Goal: Information Seeking & Learning: Check status

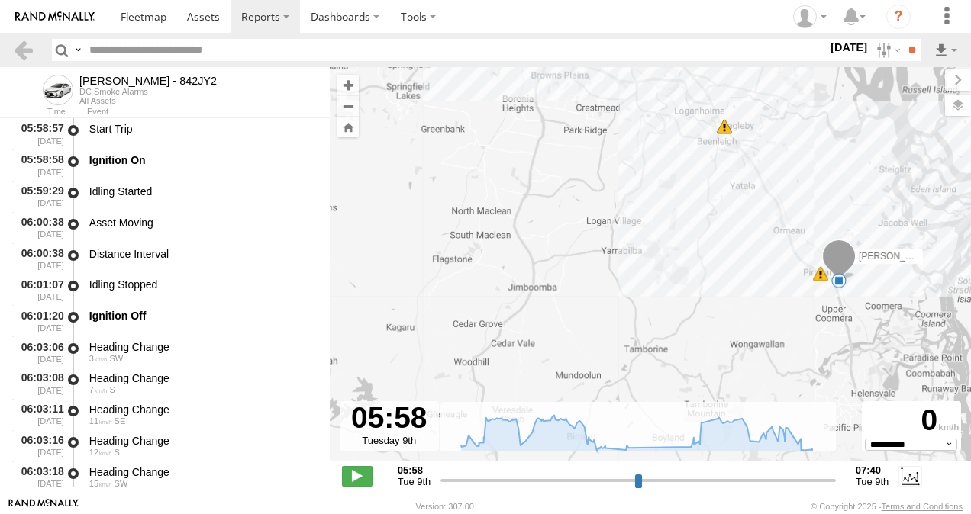
select select "**********"
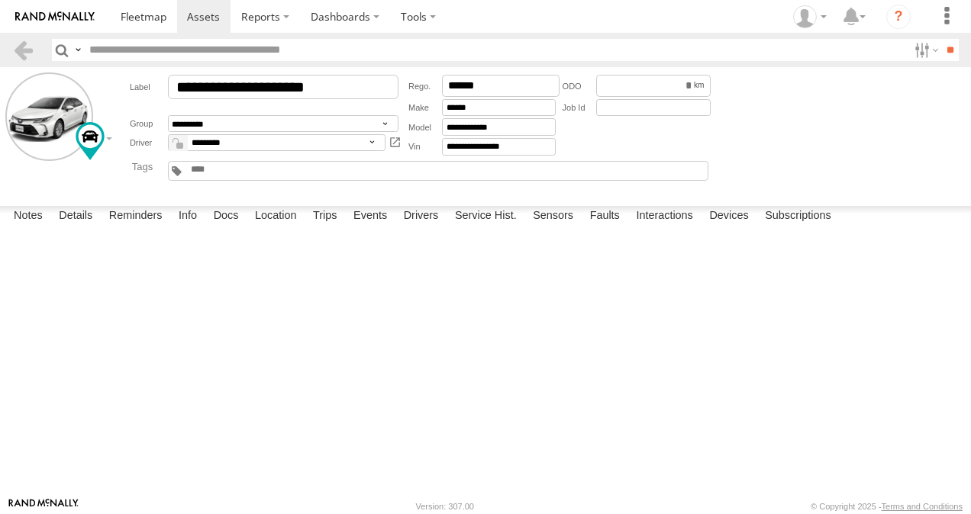
scroll to position [432, 0]
drag, startPoint x: 153, startPoint y: 17, endPoint x: 172, endPoint y: 44, distance: 33.9
click at [153, 17] on span at bounding box center [144, 16] width 46 height 14
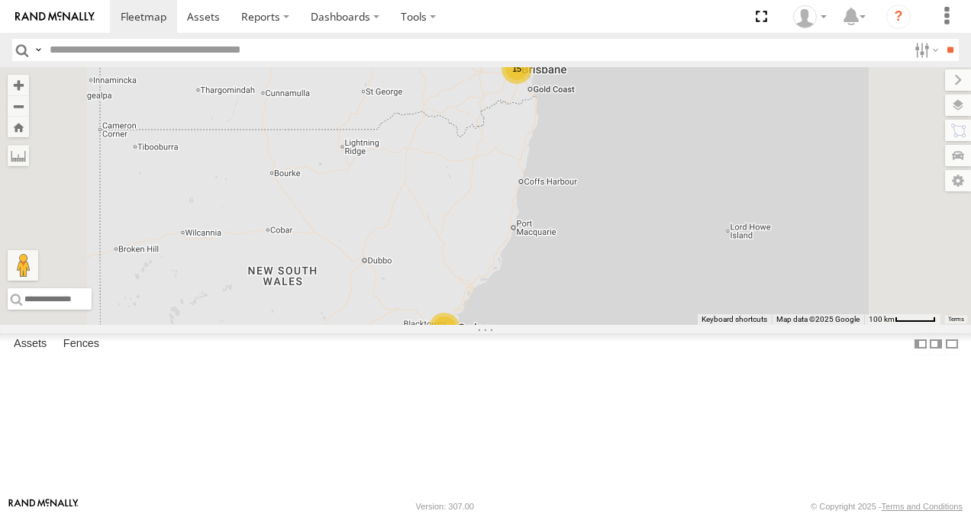
scroll to position [229, 0]
click at [0, 0] on link at bounding box center [0, 0] width 0 height 0
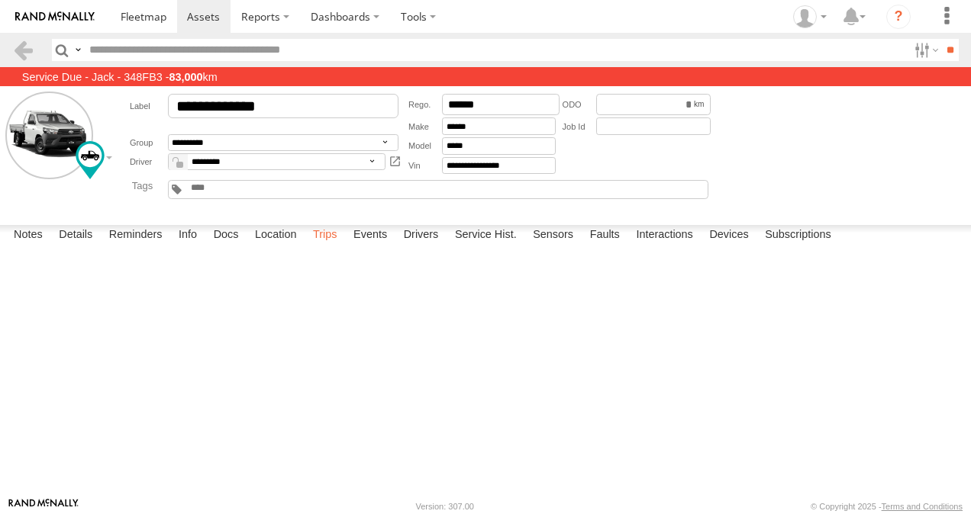
click at [330, 246] on label "Trips" at bounding box center [325, 235] width 40 height 21
click at [157, 16] on span at bounding box center [144, 16] width 46 height 14
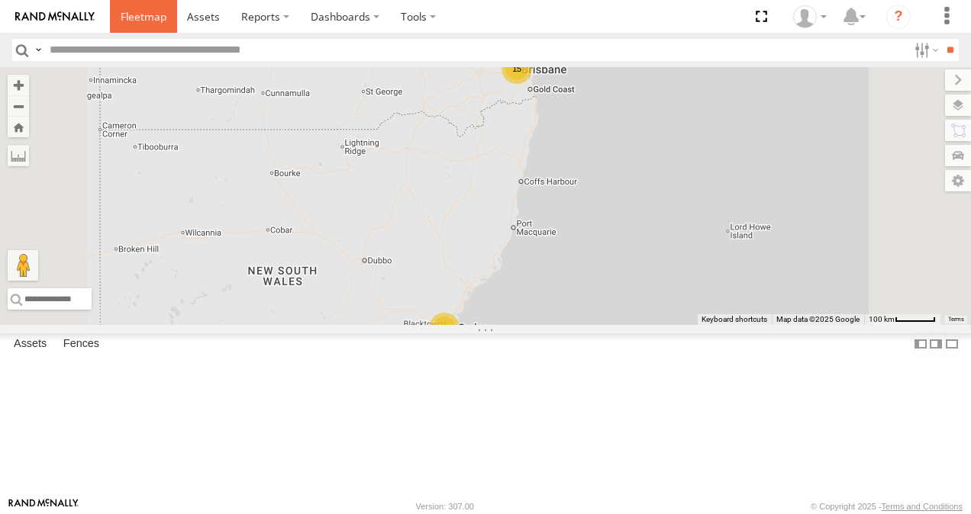
click at [139, 17] on span at bounding box center [144, 16] width 46 height 14
click at [0, 0] on link at bounding box center [0, 0] width 0 height 0
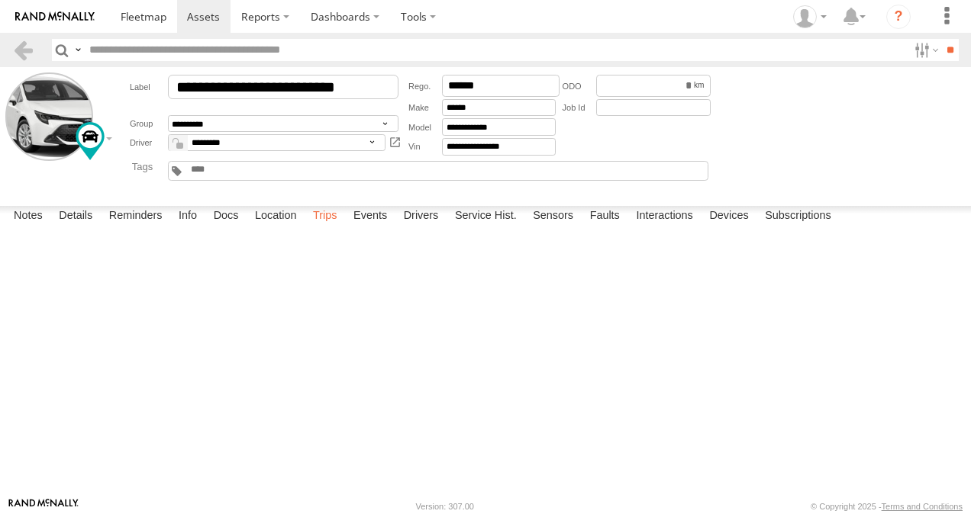
click at [328, 227] on label "Trips" at bounding box center [325, 216] width 40 height 21
click at [153, 14] on span at bounding box center [144, 16] width 46 height 14
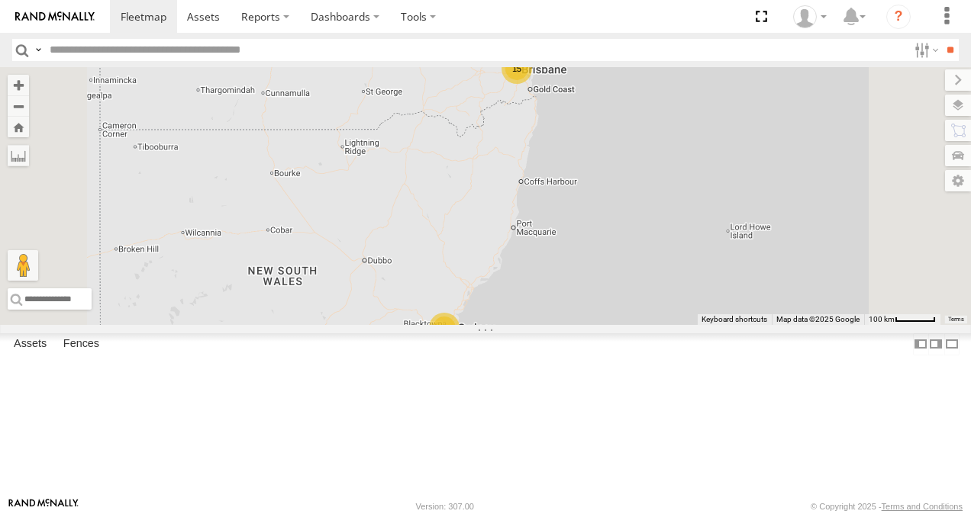
click at [0, 0] on link at bounding box center [0, 0] width 0 height 0
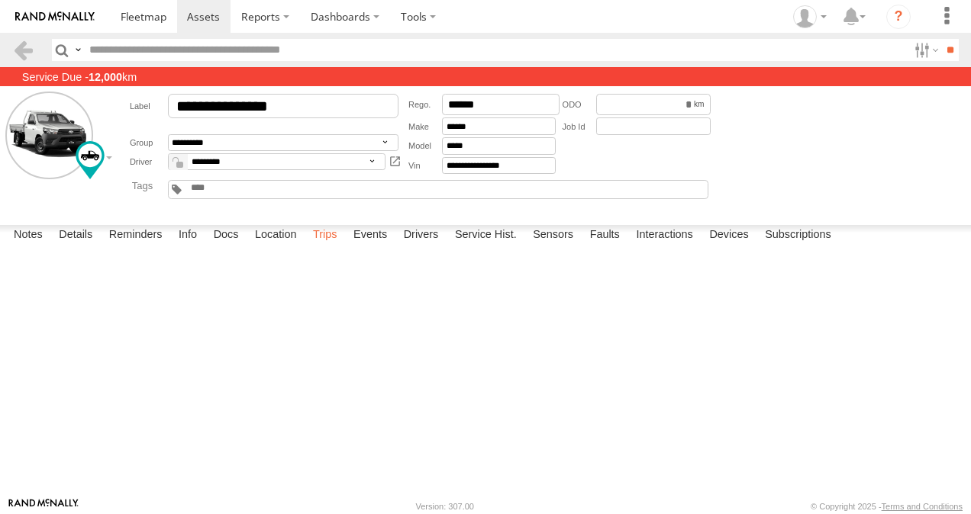
click at [321, 246] on label "Trips" at bounding box center [325, 235] width 40 height 21
click at [139, 16] on span at bounding box center [144, 16] width 46 height 14
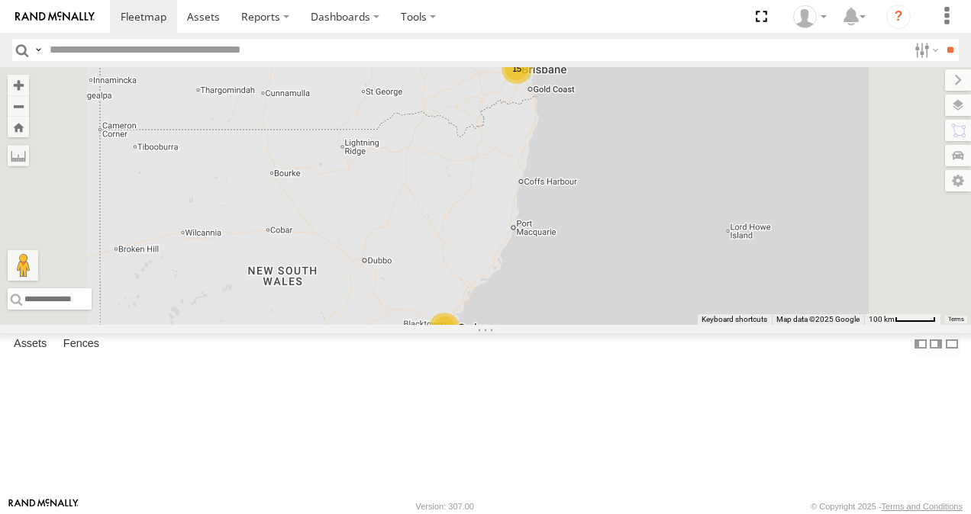
scroll to position [229, 0]
click at [0, 0] on link at bounding box center [0, 0] width 0 height 0
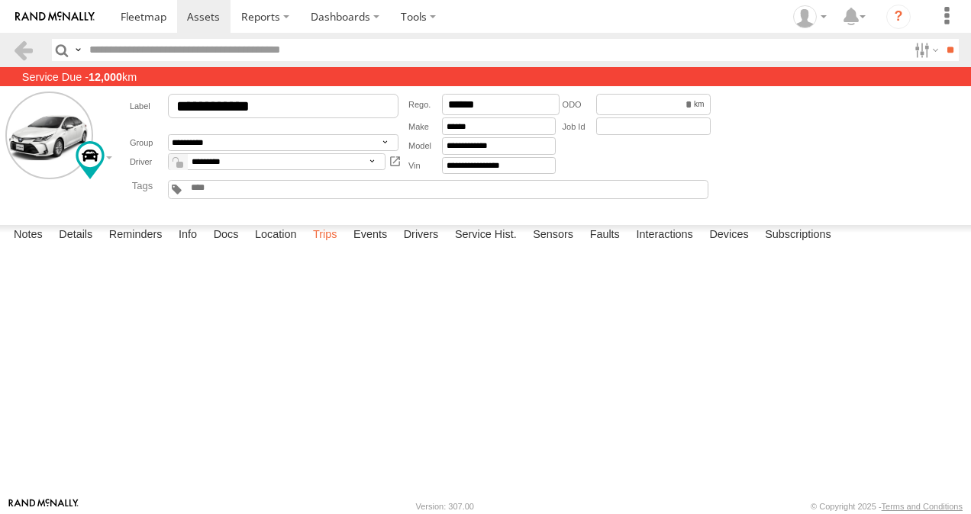
click at [325, 246] on label "Trips" at bounding box center [325, 235] width 40 height 21
click at [158, 19] on span at bounding box center [144, 16] width 46 height 14
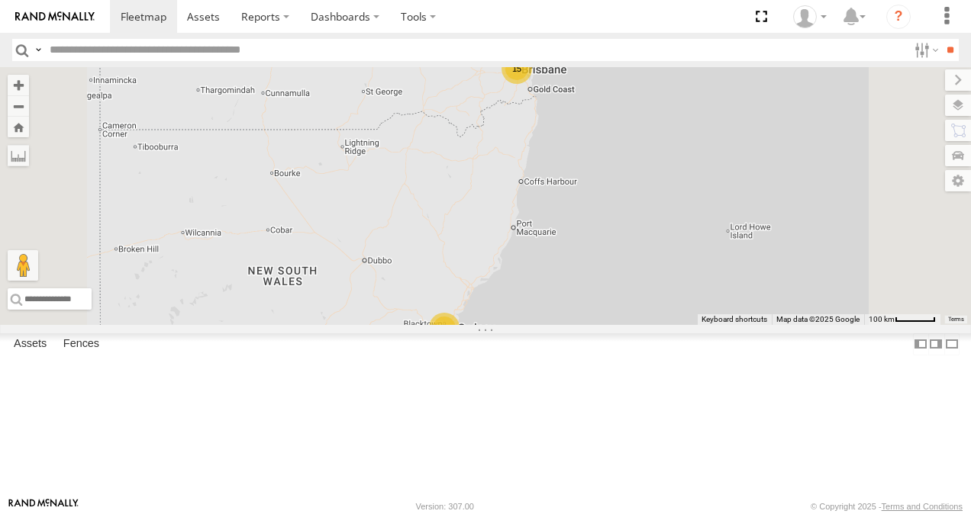
click at [0, 0] on link at bounding box center [0, 0] width 0 height 0
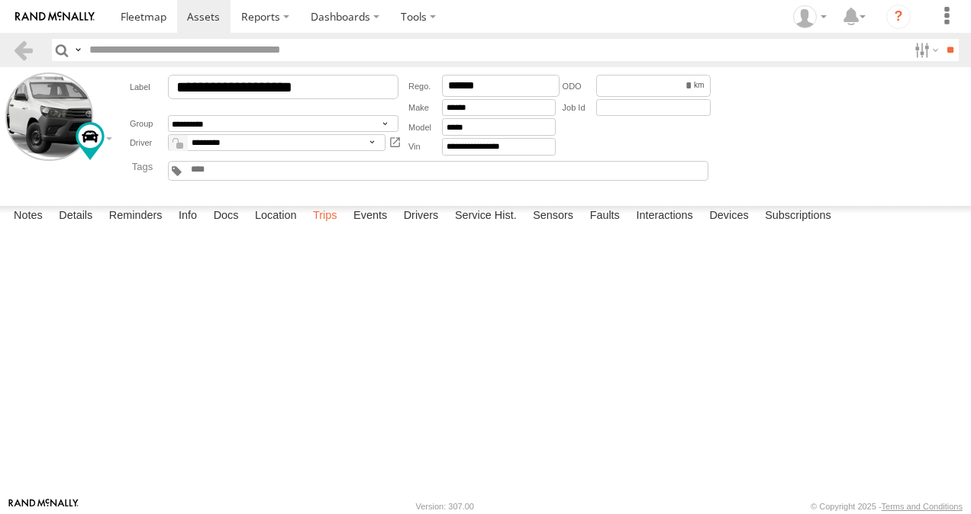
click at [333, 227] on label "Trips" at bounding box center [325, 216] width 40 height 21
click at [157, 15] on span at bounding box center [144, 16] width 46 height 14
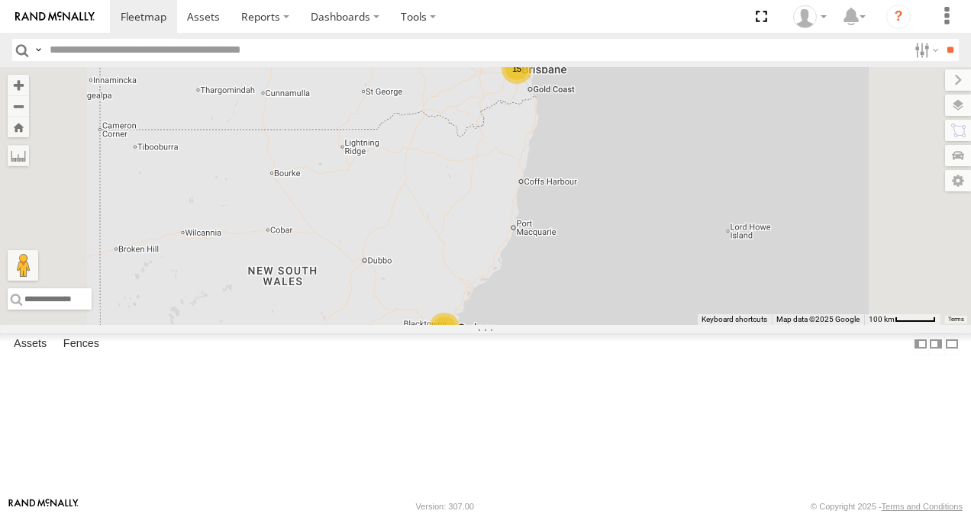
scroll to position [153, 0]
click at [0, 0] on link at bounding box center [0, 0] width 0 height 0
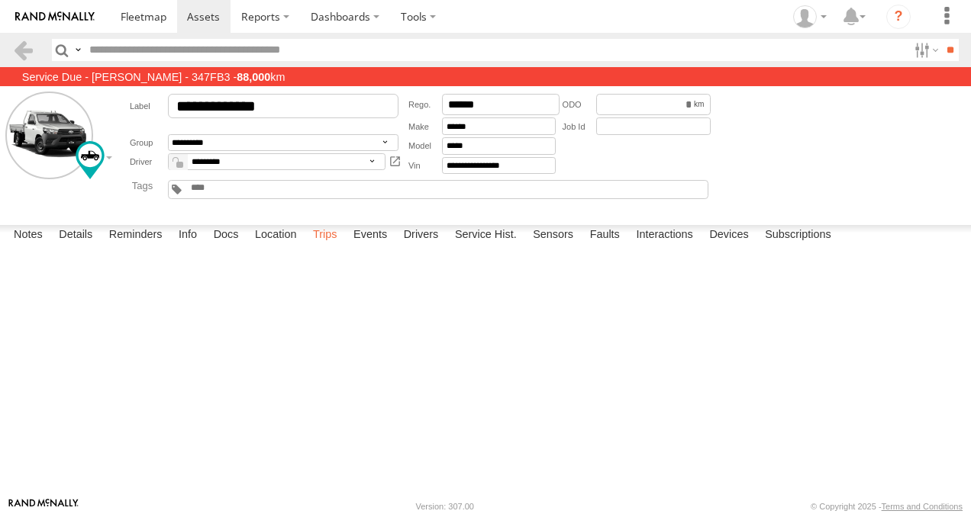
click at [324, 246] on label "Trips" at bounding box center [325, 235] width 40 height 21
click at [133, 10] on span at bounding box center [144, 16] width 46 height 14
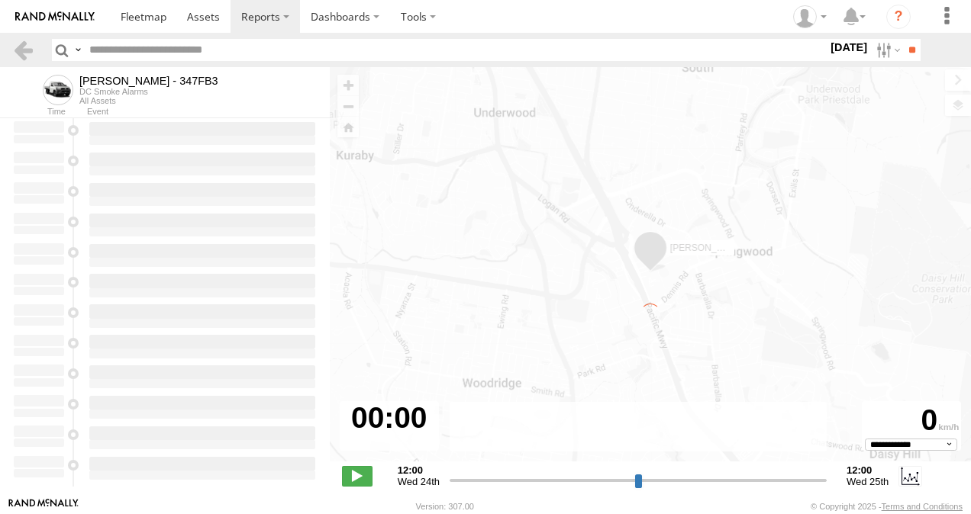
type input "**********"
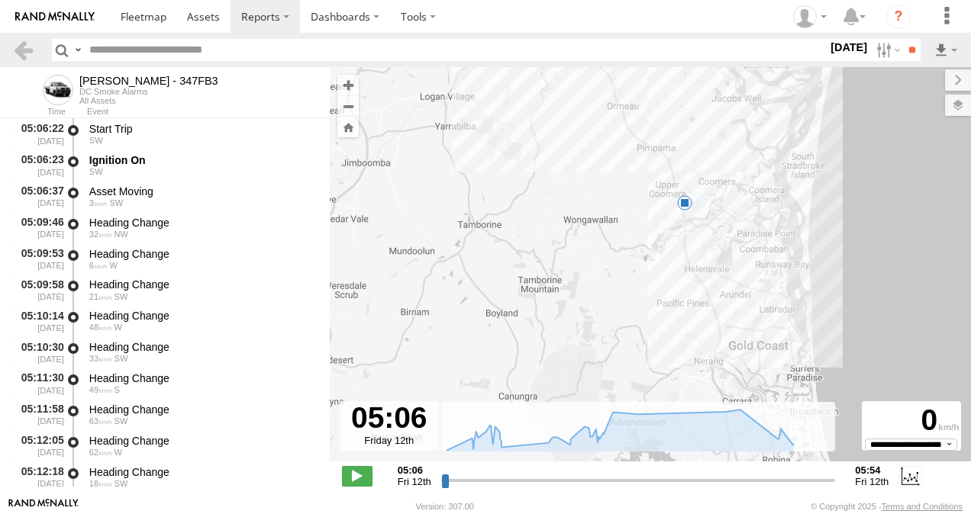
drag, startPoint x: 636, startPoint y: 319, endPoint x: 560, endPoint y: 87, distance: 244.2
click at [560, 87] on div "Alex - 347FB3 05:18 Fri 05:54 Fri" at bounding box center [650, 272] width 641 height 411
click at [685, 205] on span at bounding box center [684, 202] width 15 height 15
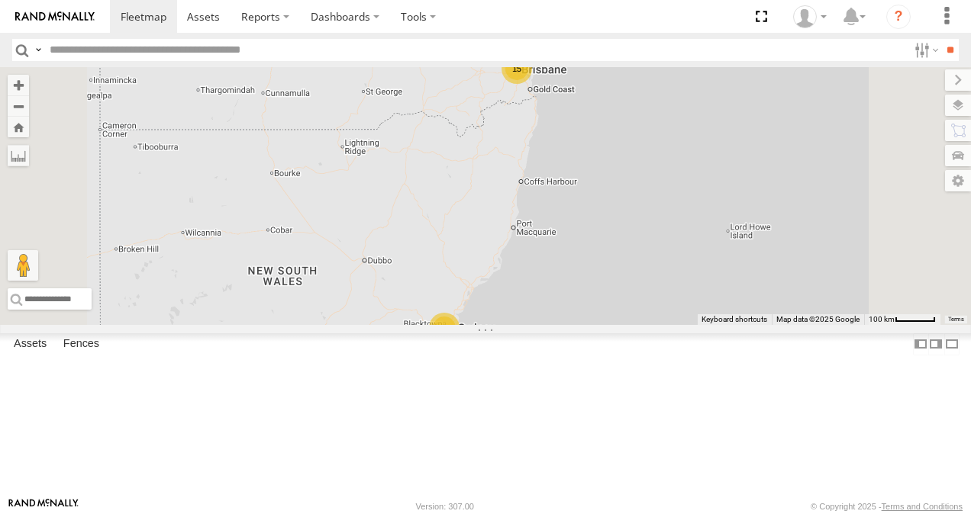
scroll to position [153, 0]
click at [0, 0] on link at bounding box center [0, 0] width 0 height 0
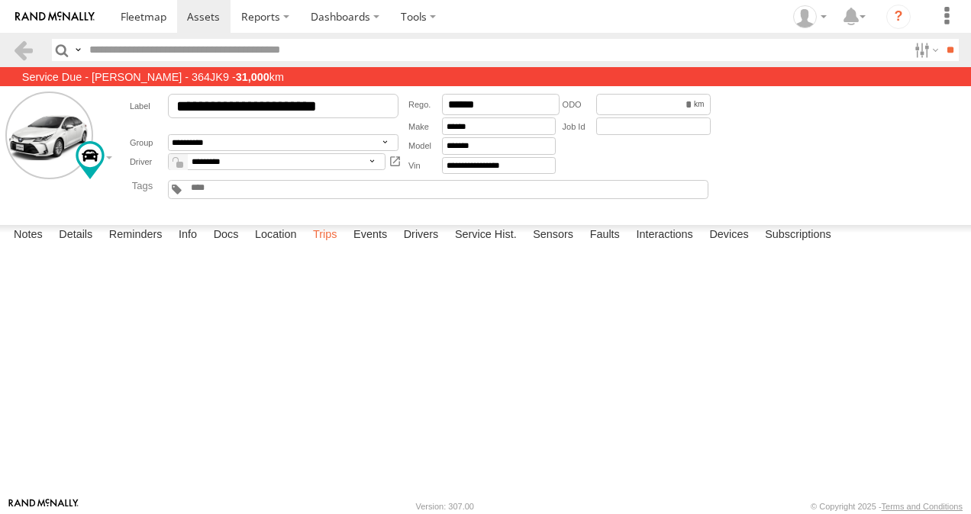
click at [334, 246] on label "Trips" at bounding box center [325, 235] width 40 height 21
click at [134, 17] on span at bounding box center [144, 16] width 46 height 14
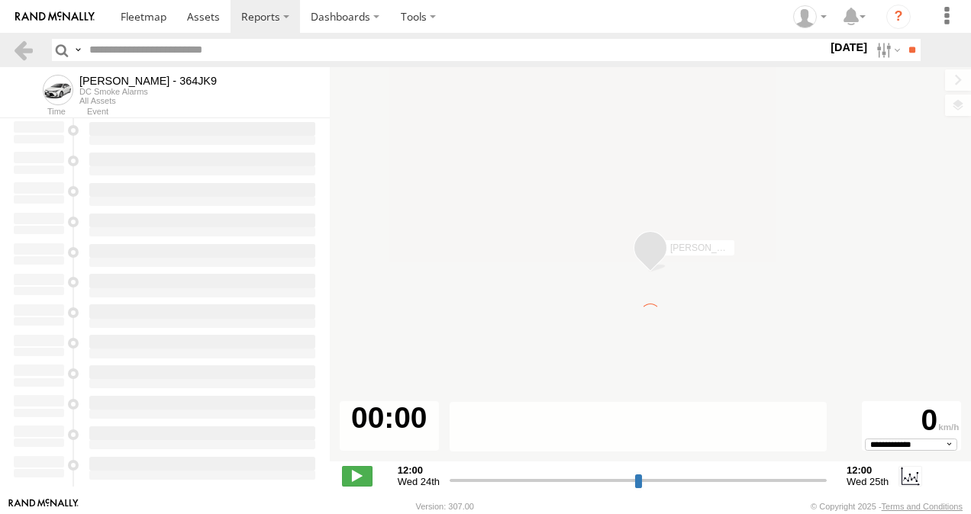
type input "**********"
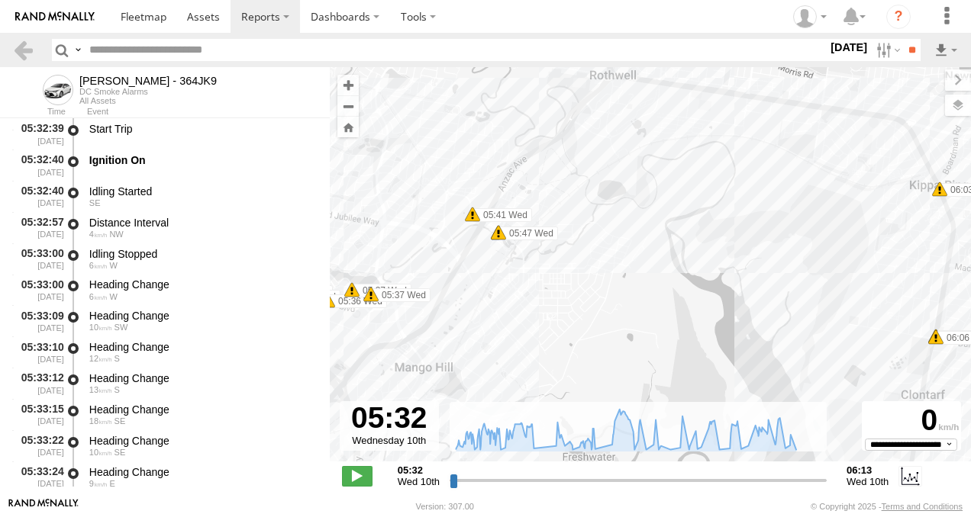
drag, startPoint x: 640, startPoint y: 279, endPoint x: 511, endPoint y: 281, distance: 128.2
click at [511, 281] on div "[PERSON_NAME] - 364JK9 05:34 Wed 05:35 Wed 05:36 Wed 05:37 Wed 05:37 Wed 05:41 …" at bounding box center [650, 272] width 641 height 411
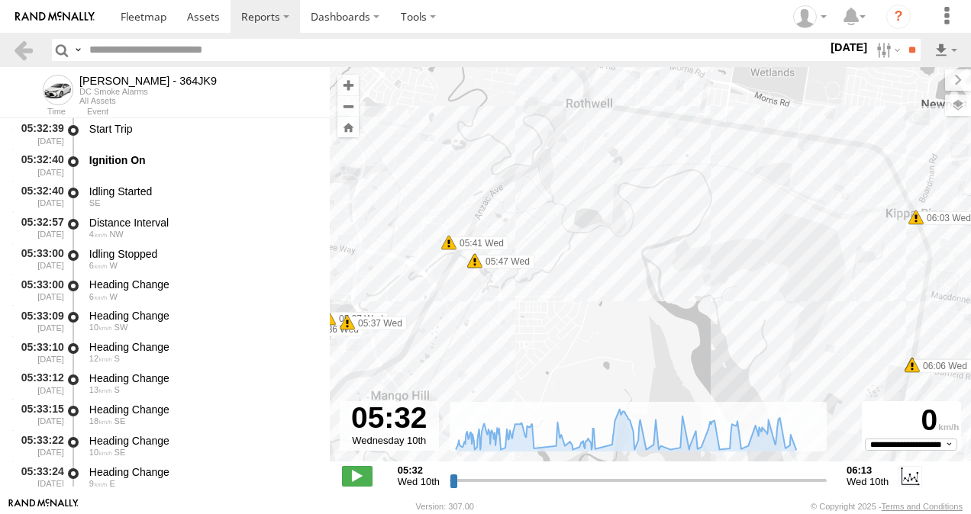
drag, startPoint x: 730, startPoint y: 246, endPoint x: 510, endPoint y: 325, distance: 233.7
click at [698, 278] on div "[PERSON_NAME] - 364JK9 05:34 Wed 05:35 Wed 05:36 Wed 05:37 Wed 05:37 Wed 05:41 …" at bounding box center [650, 272] width 641 height 411
click at [478, 264] on span at bounding box center [474, 261] width 15 height 15
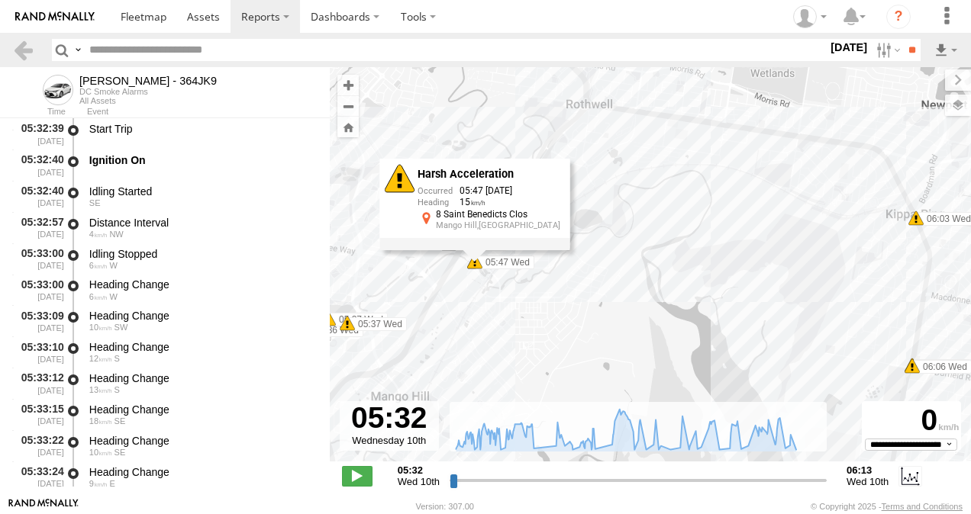
click at [494, 323] on div "Benjamin Fidow - 364JK9 05:34 Wed 05:35 Wed 05:36 Wed 05:37 Wed 05:37 Wed 05:41…" at bounding box center [650, 272] width 641 height 411
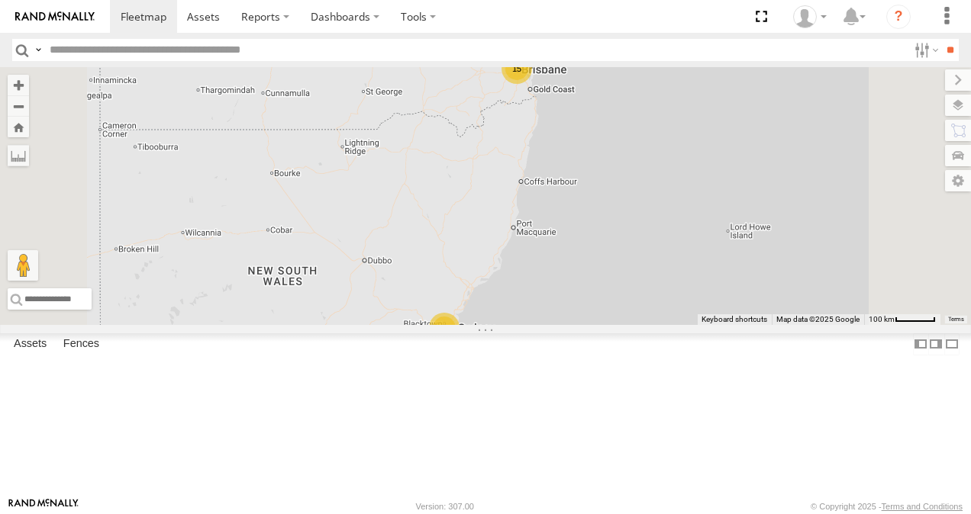
click at [0, 0] on link at bounding box center [0, 0] width 0 height 0
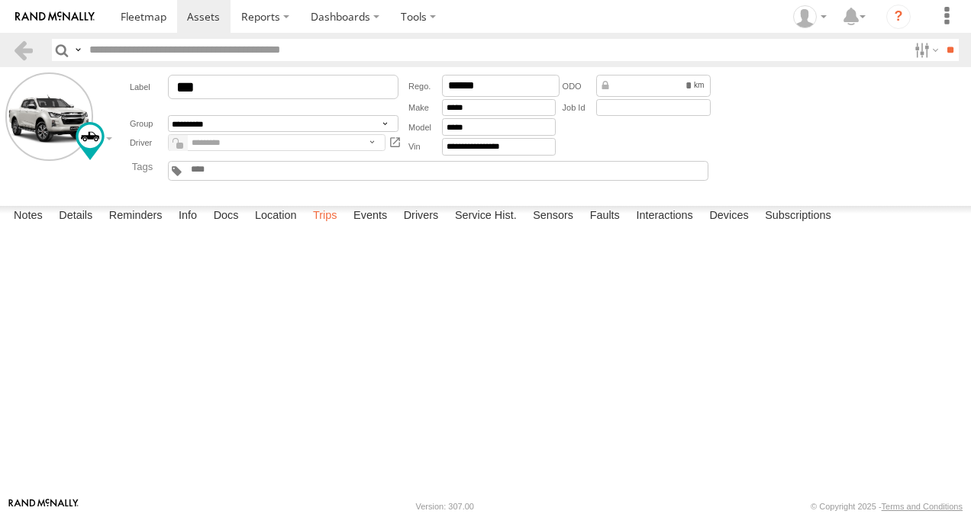
click at [333, 227] on label "Trips" at bounding box center [325, 216] width 40 height 21
drag, startPoint x: 564, startPoint y: 378, endPoint x: 498, endPoint y: 347, distance: 73.1
click at [158, 20] on span at bounding box center [144, 16] width 46 height 14
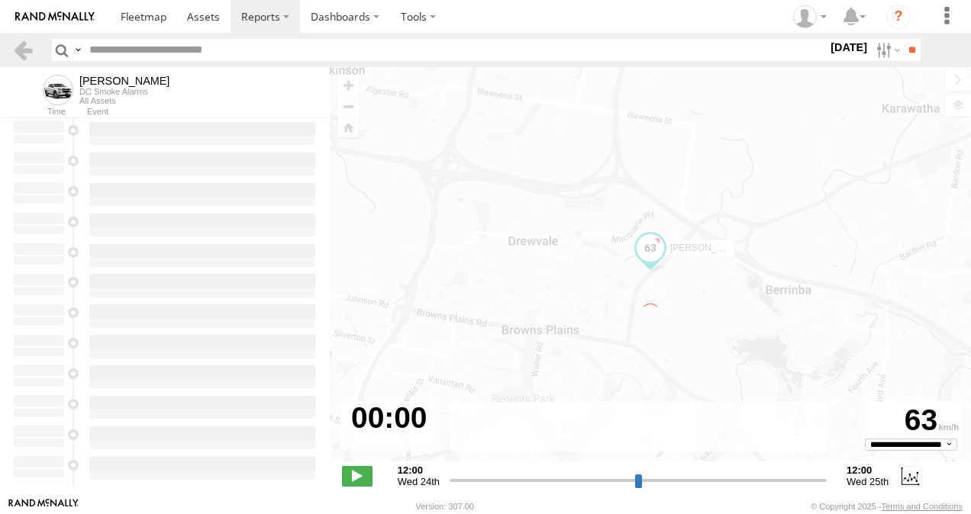
type input "**********"
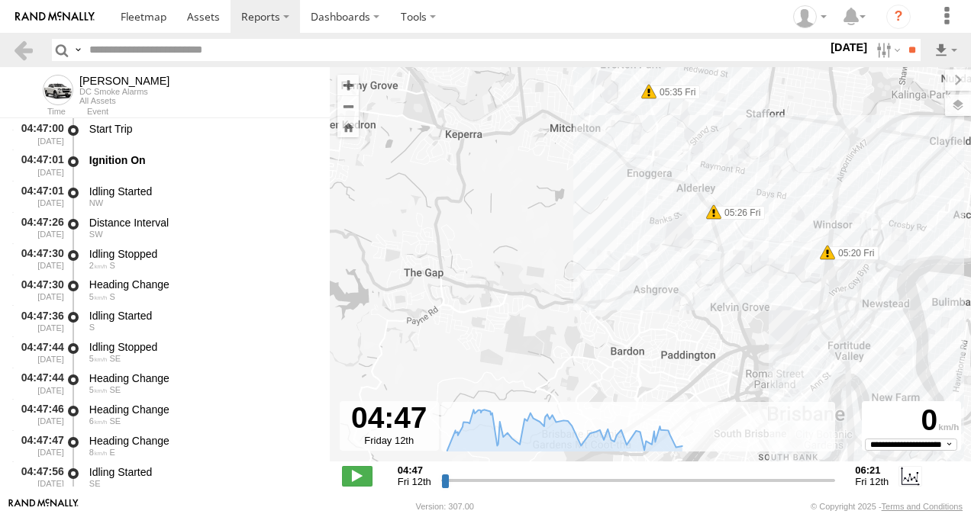
click at [827, 256] on span at bounding box center [827, 252] width 15 height 15
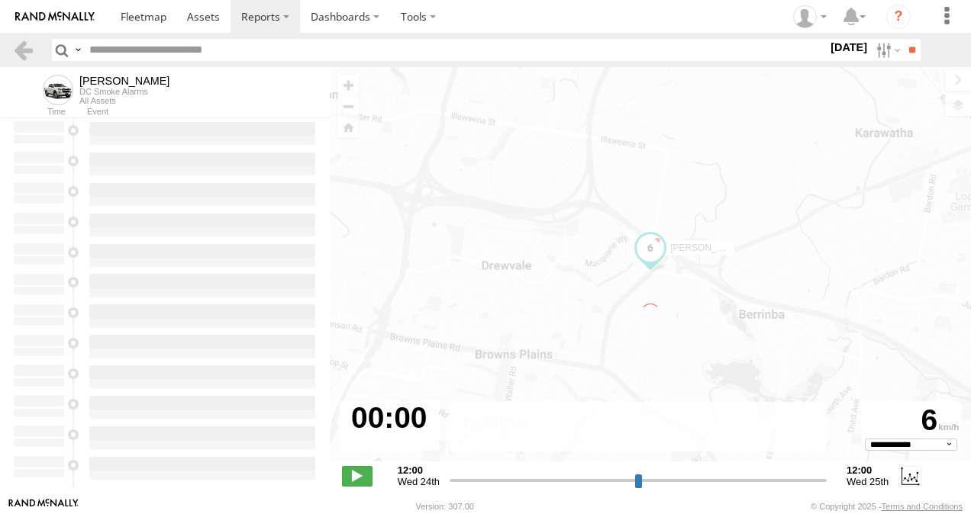
type input "**********"
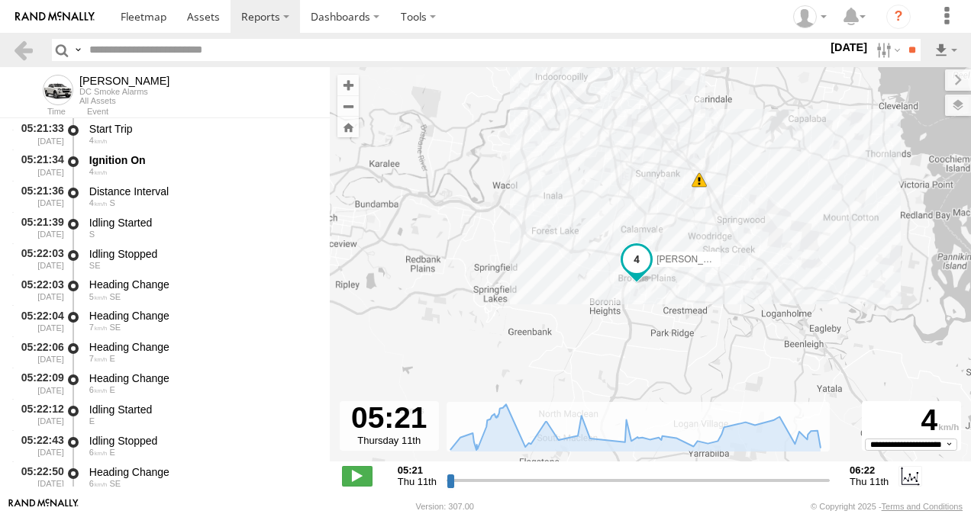
drag, startPoint x: 622, startPoint y: 301, endPoint x: 628, endPoint y: 169, distance: 132.2
click at [628, 169] on div "Ian 05:42 Thu 06:19 Thu 06:21 Thu 06:22 Thu" at bounding box center [650, 272] width 641 height 411
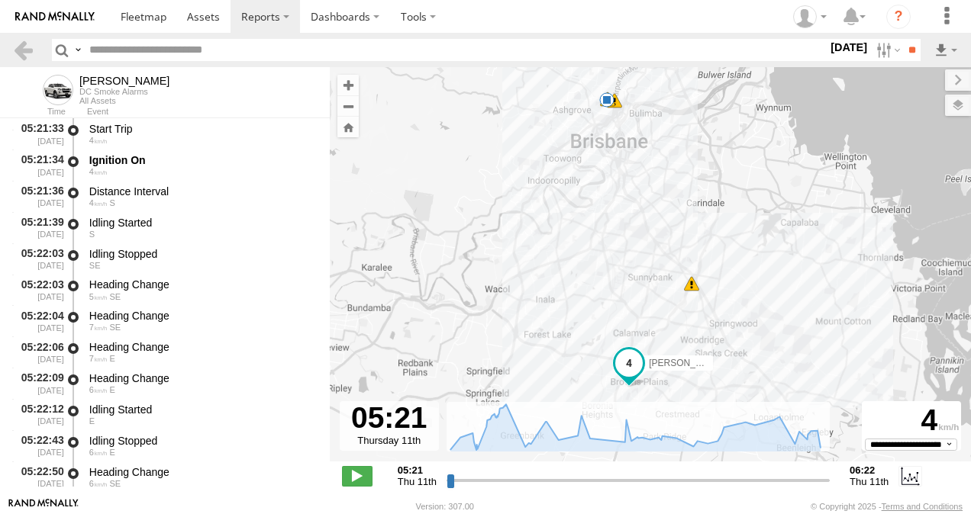
drag, startPoint x: 598, startPoint y: 169, endPoint x: 591, endPoint y: 275, distance: 105.6
click at [591, 275] on div "Ian 05:42 Thu 06:19 Thu 06:21 Thu 06:22 Thu" at bounding box center [650, 272] width 641 height 411
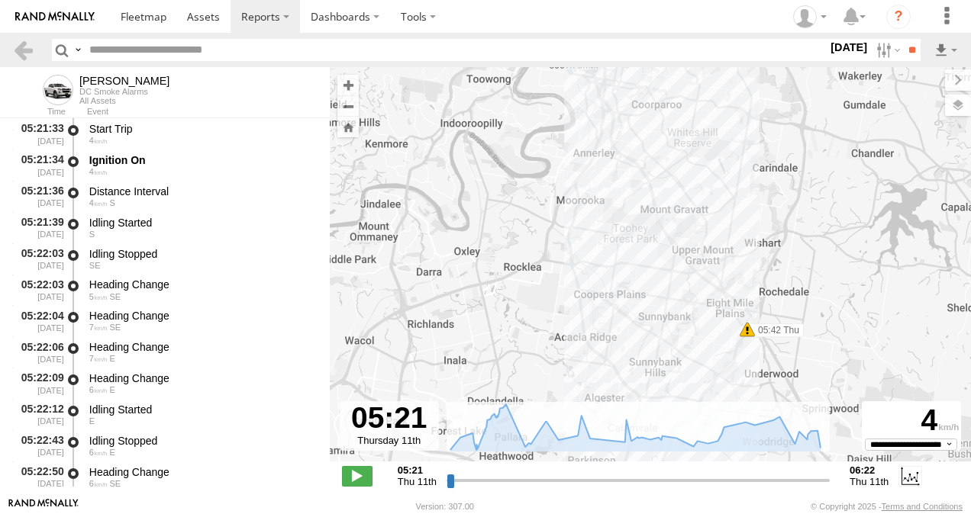
drag, startPoint x: 668, startPoint y: 270, endPoint x: 659, endPoint y: 326, distance: 56.3
click at [659, 326] on div "Ian 05:42 Thu 06:19 Thu 06:21 Thu 06:22 Thu" at bounding box center [650, 272] width 641 height 411
click at [745, 337] on span at bounding box center [746, 329] width 15 height 15
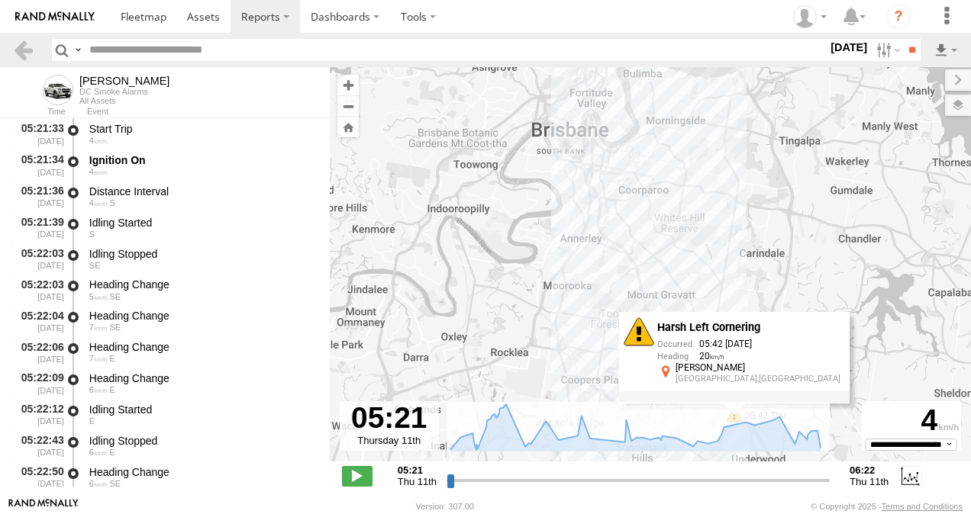
drag, startPoint x: 547, startPoint y: 248, endPoint x: 533, endPoint y: 342, distance: 94.9
click at [533, 342] on div "Ian 05:42 Thu 06:19 Thu 06:21 Thu 06:22 Thu Harsh Left Cornering 05:42 11/09/20…" at bounding box center [650, 272] width 641 height 411
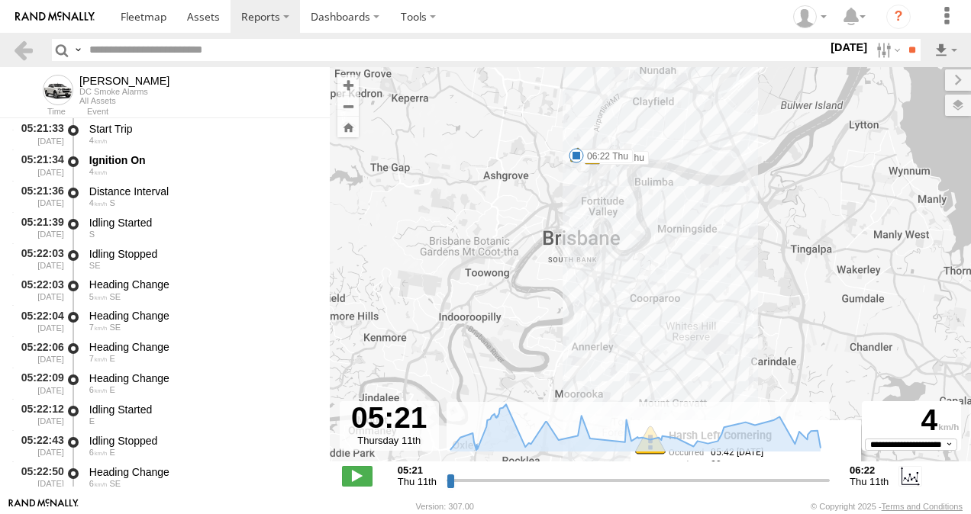
drag, startPoint x: 522, startPoint y: 223, endPoint x: 565, endPoint y: 221, distance: 42.8
click at [537, 324] on div "Ian 05:42 Thu 06:19 Thu 06:21 Thu 06:22 Thu Harsh Left Cornering 05:42 11/09/20…" at bounding box center [650, 272] width 641 height 411
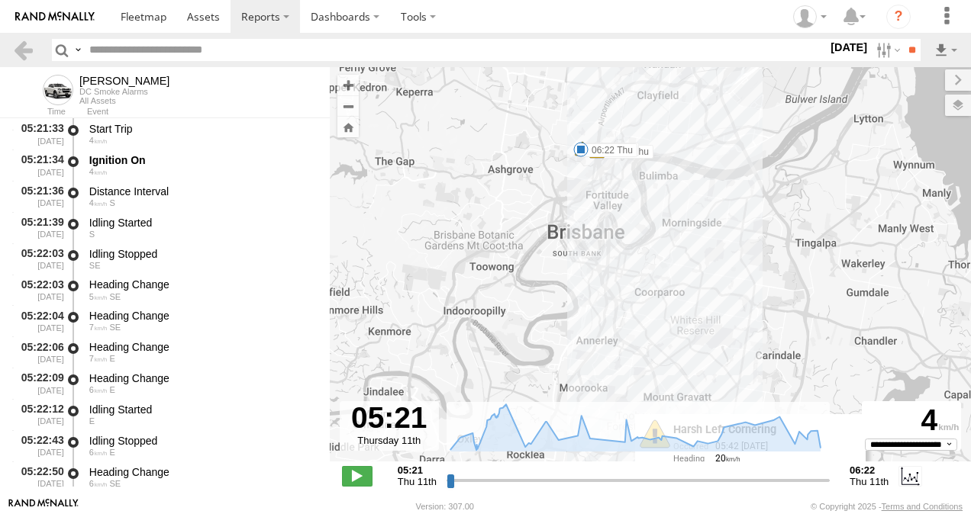
click at [582, 150] on span at bounding box center [580, 149] width 15 height 15
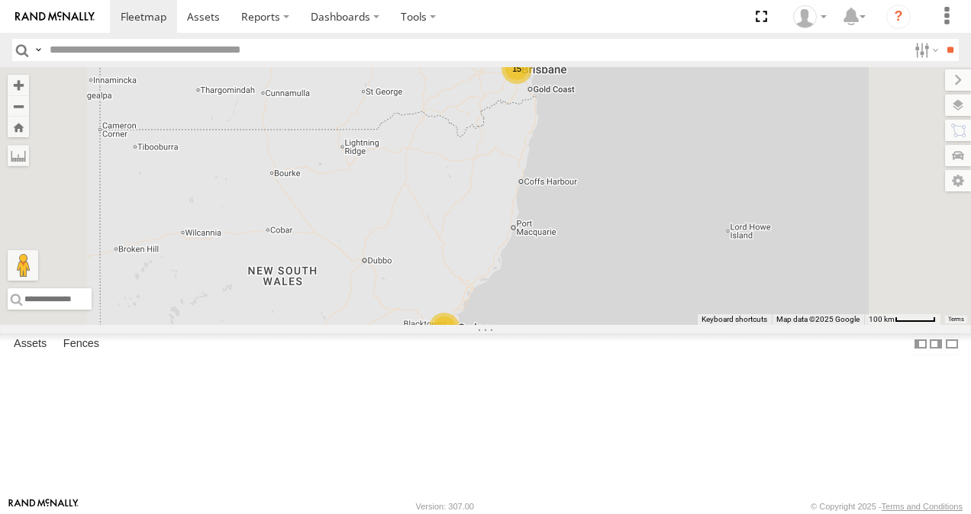
scroll to position [76, 0]
click at [0, 0] on link at bounding box center [0, 0] width 0 height 0
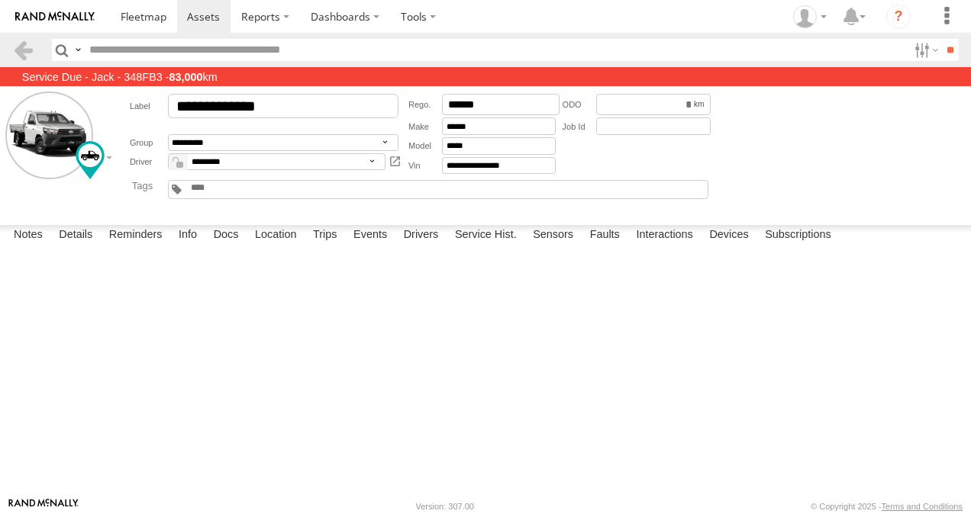
scroll to position [153, 0]
click at [327, 246] on label "Trips" at bounding box center [325, 235] width 40 height 21
click at [143, 17] on span at bounding box center [144, 16] width 46 height 14
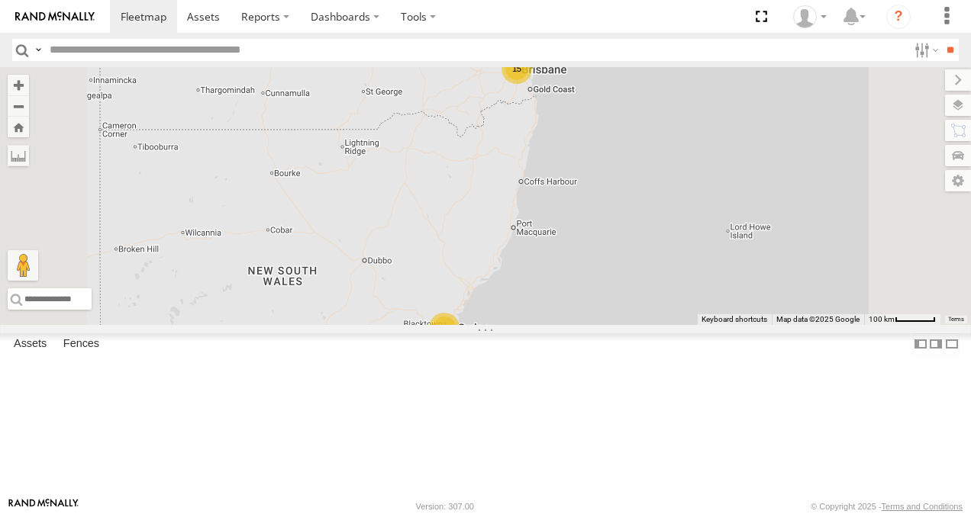
click at [0, 0] on link at bounding box center [0, 0] width 0 height 0
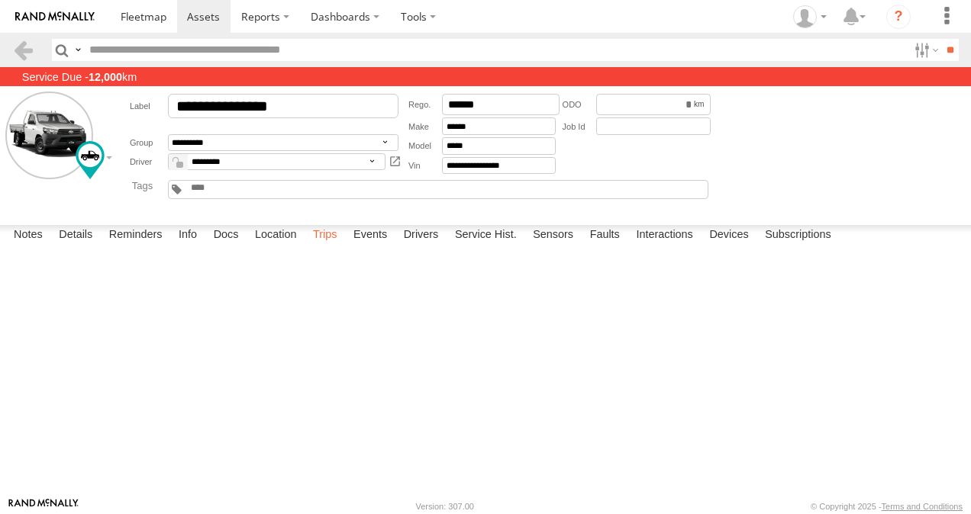
click at [327, 246] on label "Trips" at bounding box center [325, 235] width 40 height 21
click at [141, 17] on span at bounding box center [144, 16] width 46 height 14
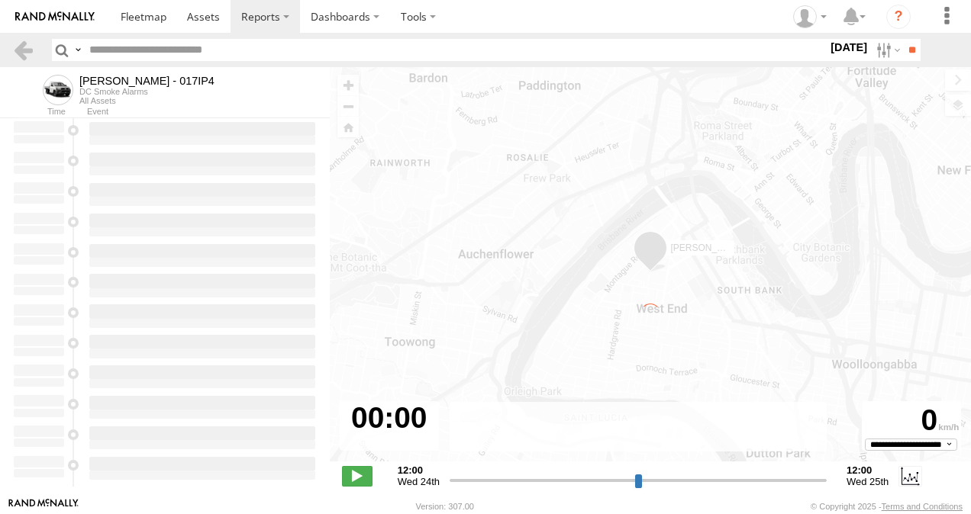
type input "**********"
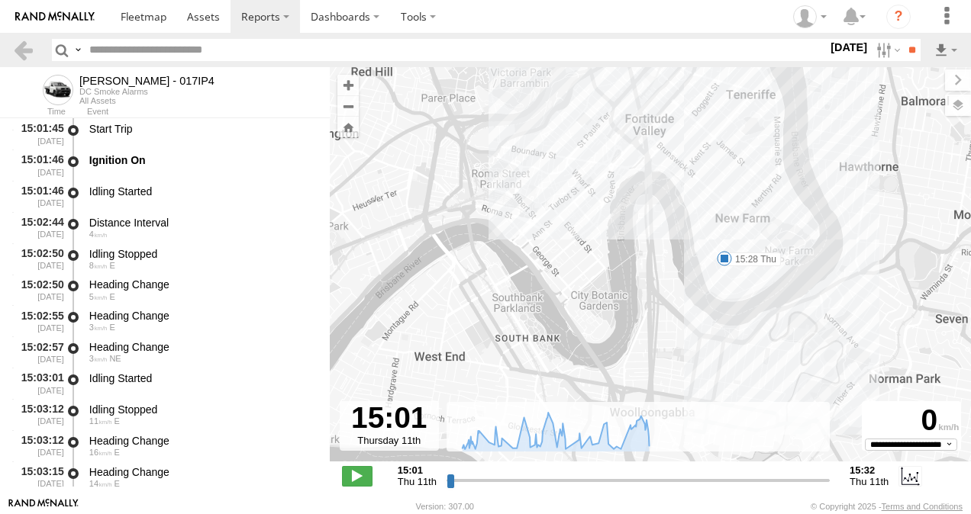
drag, startPoint x: 711, startPoint y: 284, endPoint x: 697, endPoint y: 89, distance: 195.9
click at [695, 82] on div "Nathan - 017IP4 15:28 Thu" at bounding box center [650, 272] width 641 height 411
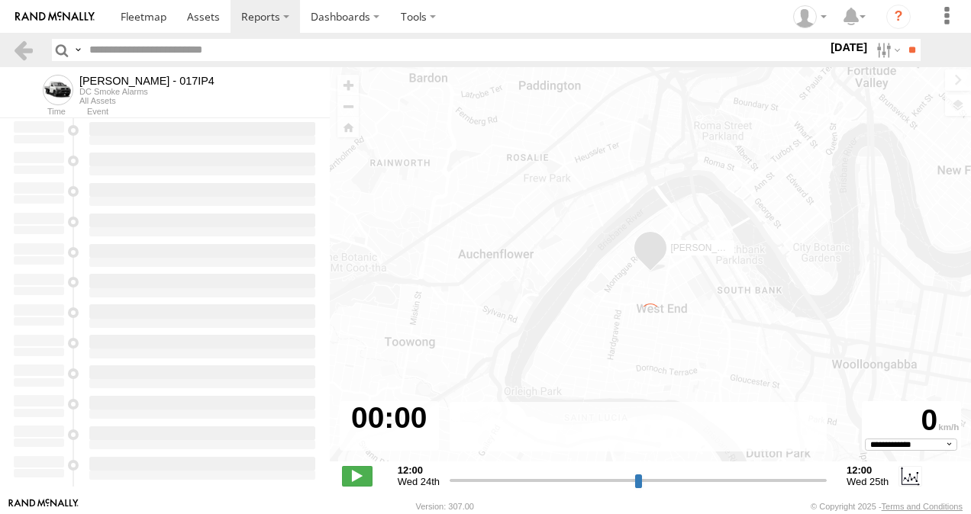
type input "**********"
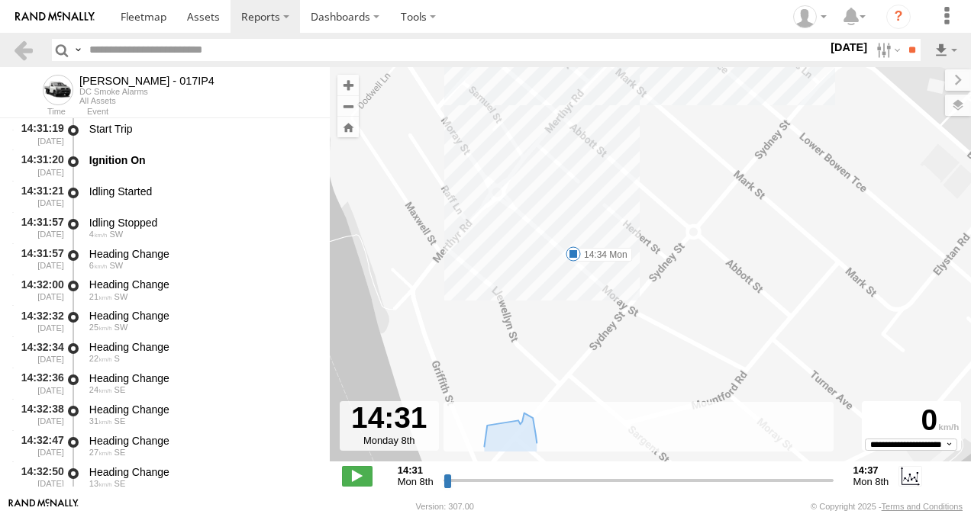
drag, startPoint x: 678, startPoint y: 290, endPoint x: 629, endPoint y: 110, distance: 186.6
click at [629, 110] on div "Nathan - 017IP4 14:34 Mon" at bounding box center [650, 272] width 641 height 411
click at [359, 383] on div "Nathan - 017IP4 14:34 Mon" at bounding box center [650, 272] width 641 height 411
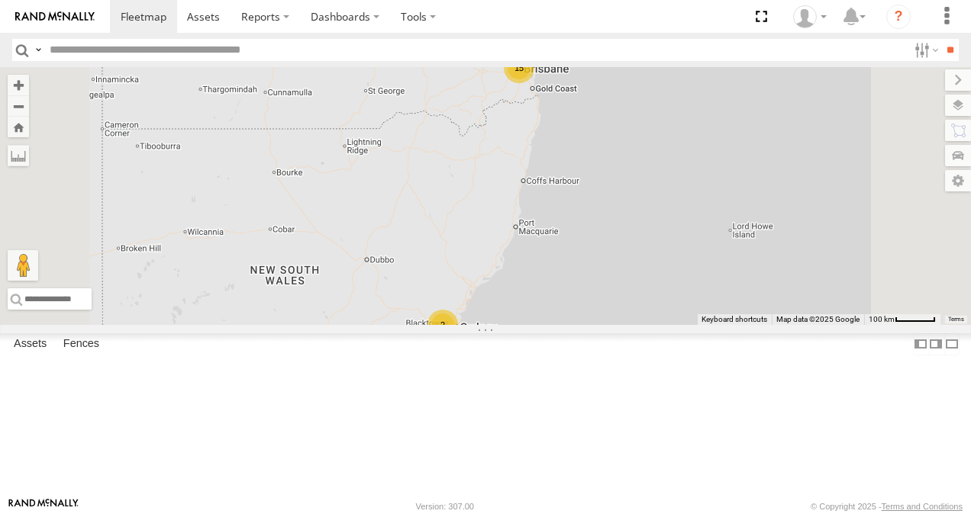
scroll to position [153, 0]
